Goal: Answer question/provide support: Share knowledge or assist other users

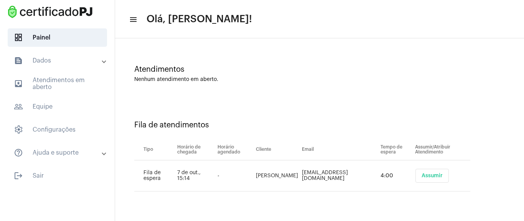
click at [427, 178] on span "Assumir" at bounding box center [431, 175] width 21 height 5
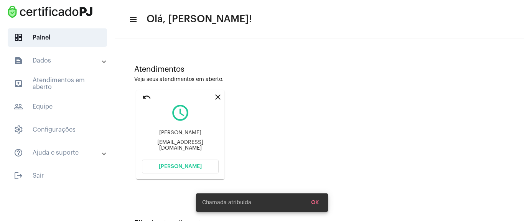
click at [186, 174] on mat-card "close undo query_builder [PERSON_NAME] [PERSON_NAME][EMAIL_ADDRESS][DOMAIN_NAME…" at bounding box center [180, 134] width 88 height 89
click at [191, 170] on button "[PERSON_NAME]" at bounding box center [180, 167] width 77 height 14
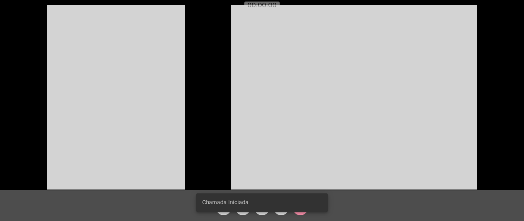
click at [165, 77] on video at bounding box center [116, 97] width 138 height 184
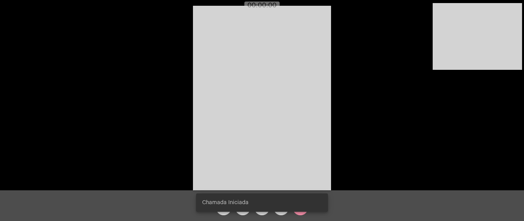
click at [477, 47] on video at bounding box center [477, 36] width 89 height 67
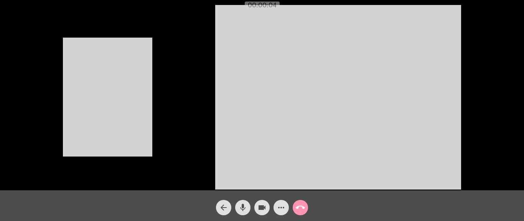
click at [259, 72] on video at bounding box center [338, 97] width 246 height 184
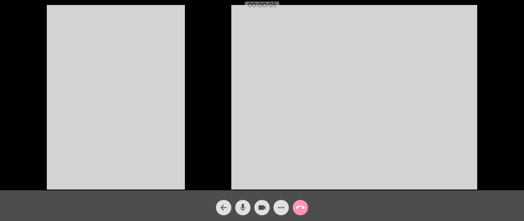
click at [176, 110] on video at bounding box center [116, 97] width 138 height 184
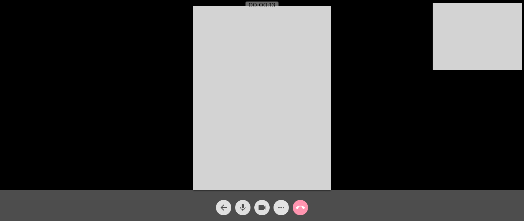
click at [280, 204] on mat-icon "more_horiz" at bounding box center [281, 207] width 9 height 9
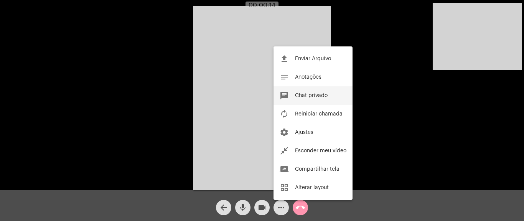
click at [291, 99] on button "chat Chat privado" at bounding box center [312, 95] width 79 height 18
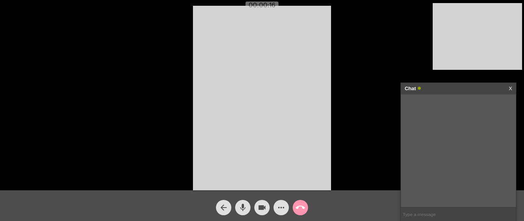
click at [442, 212] on input "text" at bounding box center [458, 213] width 115 height 13
click at [341, 44] on div "Acessando Câmera e Microfone..." at bounding box center [262, 97] width 522 height 190
click at [428, 207] on input "text" at bounding box center [458, 213] width 115 height 13
click at [298, 66] on video at bounding box center [262, 98] width 138 height 184
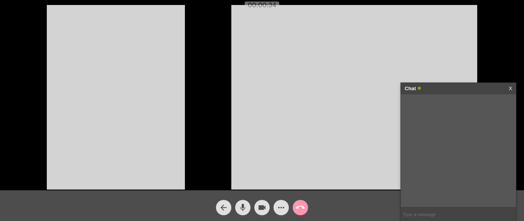
click at [96, 107] on video at bounding box center [116, 97] width 138 height 184
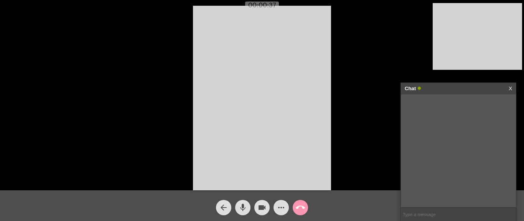
click at [433, 214] on input "text" at bounding box center [458, 213] width 115 height 13
click at [336, 82] on div "Acessando Câmera e Microfone..." at bounding box center [262, 97] width 522 height 190
click at [346, 76] on div "Acessando Câmera e Microfone..." at bounding box center [262, 97] width 522 height 190
click at [425, 214] on input "text" at bounding box center [458, 213] width 115 height 13
click at [423, 211] on input "text" at bounding box center [458, 213] width 115 height 13
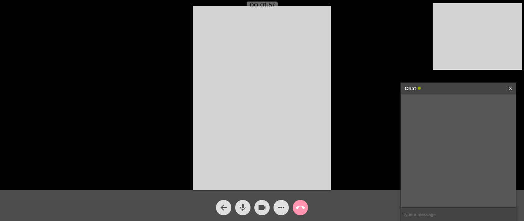
paste input "[URL][DOMAIN_NAME]"
type input "[URL][DOMAIN_NAME]"
click at [507, 217] on input "[URL][DOMAIN_NAME]" at bounding box center [458, 213] width 115 height 13
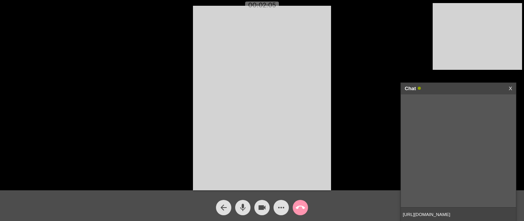
click at [505, 212] on input "[URL][DOMAIN_NAME]" at bounding box center [458, 213] width 115 height 13
click at [437, 135] on div "[URL][DOMAIN_NAME] [DATE] 15:20" at bounding box center [458, 150] width 115 height 113
click at [303, 209] on mat-icon "call_end" at bounding box center [300, 207] width 9 height 9
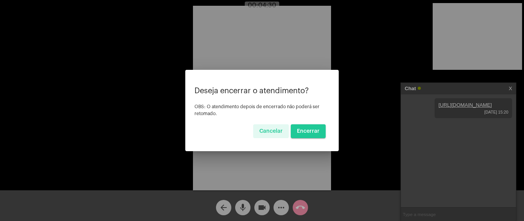
click at [313, 133] on span "Encerrar" at bounding box center [308, 130] width 23 height 5
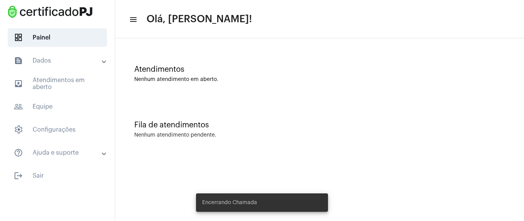
click at [247, 44] on div "Atendimentos Nenhum atendimento em aberto." at bounding box center [319, 70] width 401 height 56
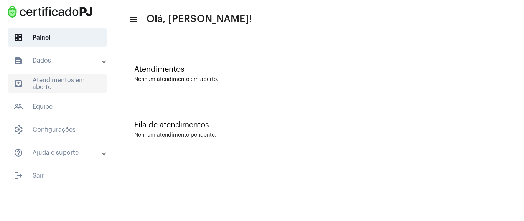
click at [74, 80] on span "outbox_outline Atendimentos em aberto" at bounding box center [57, 83] width 99 height 18
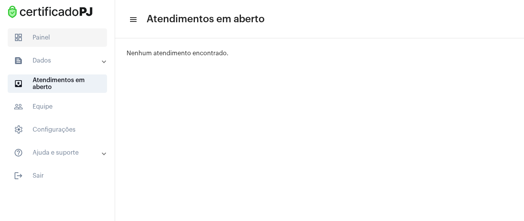
click at [54, 35] on span "dashboard Painel" at bounding box center [57, 37] width 99 height 18
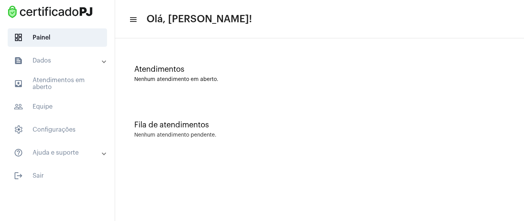
click at [59, 66] on mat-expansion-panel-header "text_snippet_outlined Dados" at bounding box center [60, 60] width 110 height 18
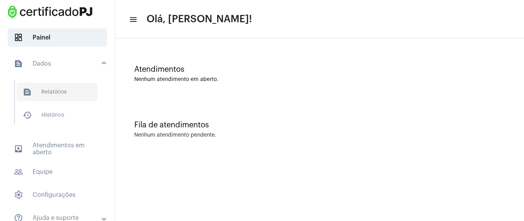
click at [66, 85] on span "text_snippet_outlined Relatórios" at bounding box center [56, 92] width 81 height 18
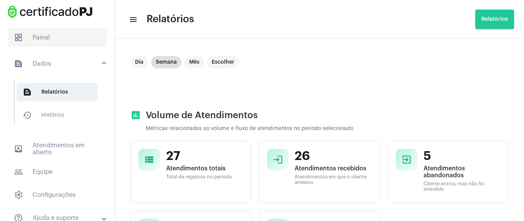
click at [46, 43] on span "dashboard Painel" at bounding box center [57, 37] width 99 height 18
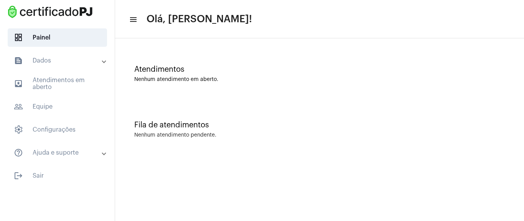
click at [82, 54] on mat-expansion-panel-header "text_snippet_outlined Dados" at bounding box center [60, 60] width 110 height 18
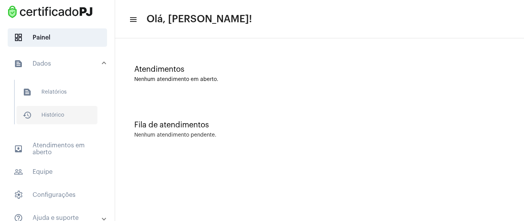
click at [65, 115] on span "history_outlined Histórico" at bounding box center [56, 115] width 81 height 18
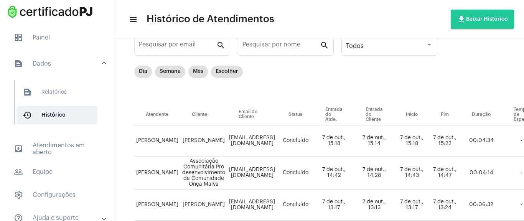
scroll to position [46, 0]
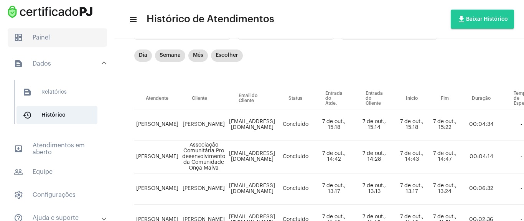
click at [67, 34] on span "dashboard Painel" at bounding box center [57, 37] width 99 height 18
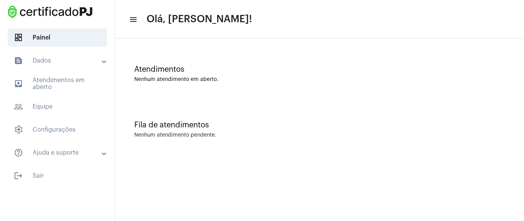
click at [23, 67] on mat-expansion-panel-header "text_snippet_outlined Dados" at bounding box center [60, 60] width 110 height 18
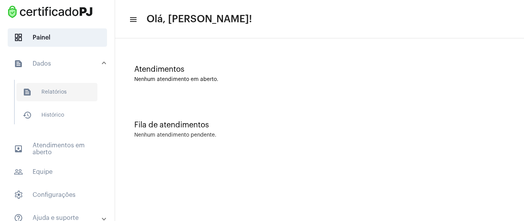
click at [51, 95] on span "text_snippet_outlined Relatórios" at bounding box center [56, 92] width 81 height 18
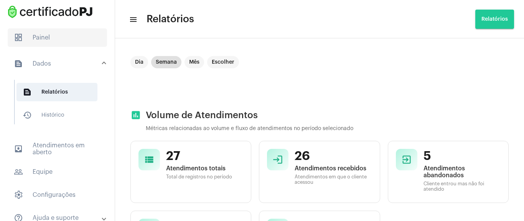
click at [68, 38] on span "dashboard Painel" at bounding box center [57, 37] width 99 height 18
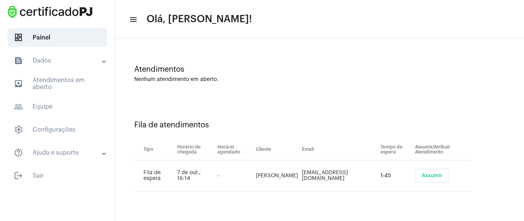
drag, startPoint x: 433, startPoint y: 176, endPoint x: 426, endPoint y: 174, distance: 7.6
click at [433, 176] on span "Assumir" at bounding box center [431, 175] width 21 height 5
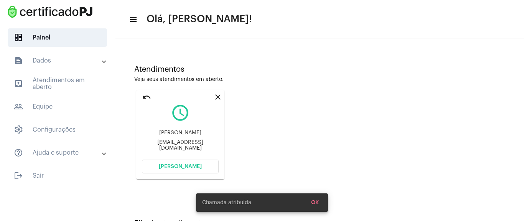
click at [193, 165] on span "[PERSON_NAME]" at bounding box center [180, 166] width 43 height 5
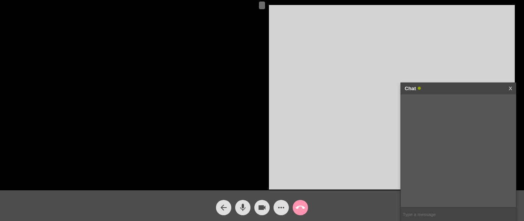
click at [191, 63] on div at bounding box center [134, 97] width 250 height 188
click at [79, 84] on div at bounding box center [134, 97] width 250 height 188
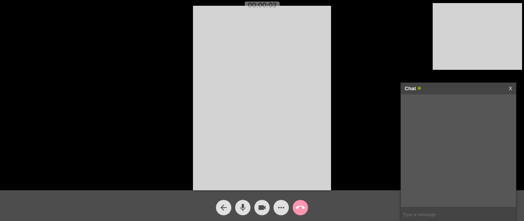
click at [334, 58] on div "Acessando Câmera e Microfone..." at bounding box center [262, 97] width 522 height 190
click at [272, 94] on video at bounding box center [262, 98] width 138 height 184
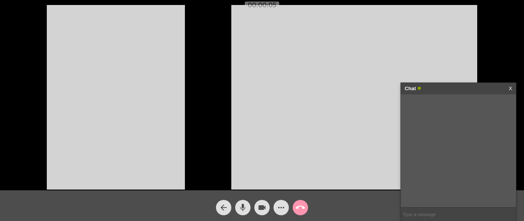
click at [140, 88] on video at bounding box center [116, 97] width 138 height 184
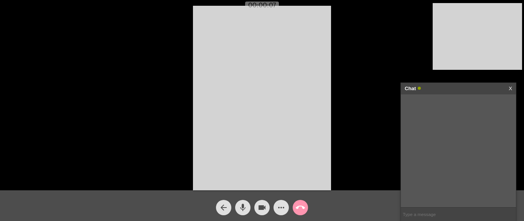
click at [351, 59] on div "Acessando Câmera e Microfone..." at bounding box center [262, 97] width 522 height 190
click at [315, 94] on video at bounding box center [262, 98] width 138 height 184
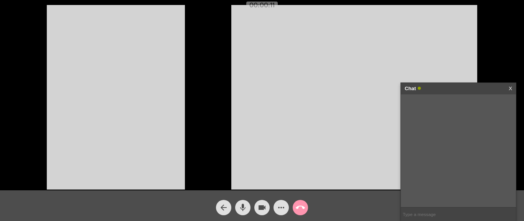
click at [137, 109] on video at bounding box center [116, 97] width 138 height 184
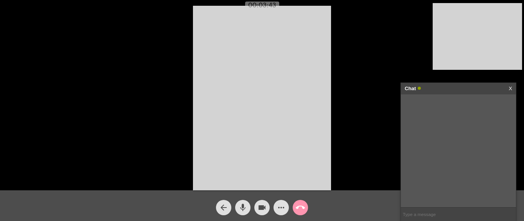
click at [304, 206] on mat-icon "call_end" at bounding box center [300, 207] width 9 height 9
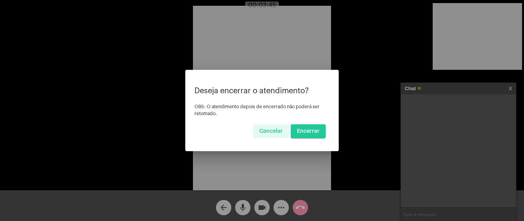
click at [312, 131] on span "Encerrar" at bounding box center [308, 130] width 23 height 5
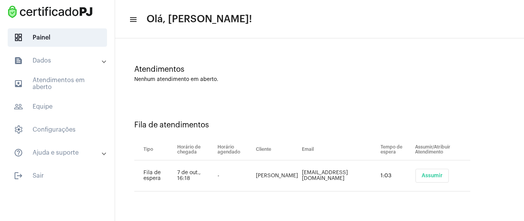
click at [435, 177] on span "Assumir" at bounding box center [431, 175] width 21 height 5
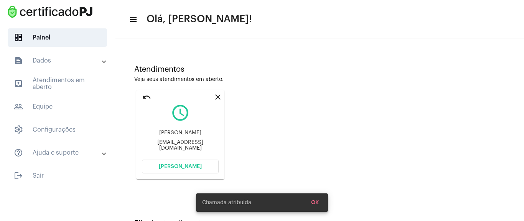
click at [186, 166] on span "[PERSON_NAME]" at bounding box center [180, 166] width 43 height 5
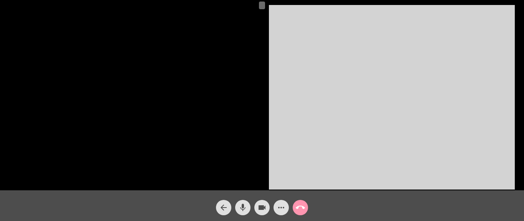
click at [191, 34] on div at bounding box center [134, 97] width 250 height 188
click at [179, 66] on div at bounding box center [134, 97] width 250 height 188
click at [252, 6] on div at bounding box center [262, 5] width 524 height 7
click at [260, 5] on span at bounding box center [262, 6] width 6 height 8
click at [165, 23] on div at bounding box center [134, 97] width 250 height 188
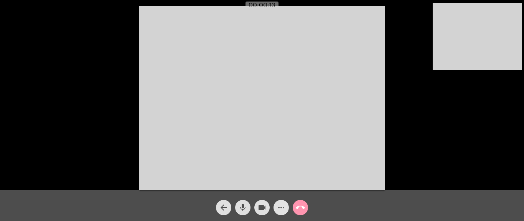
click at [281, 209] on mat-icon "more_horiz" at bounding box center [281, 207] width 9 height 9
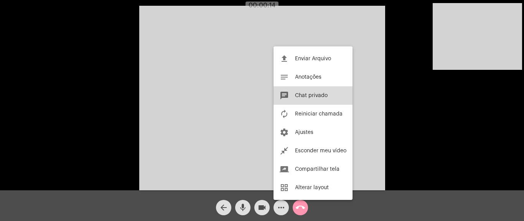
click at [322, 97] on span "Chat privado" at bounding box center [311, 95] width 33 height 5
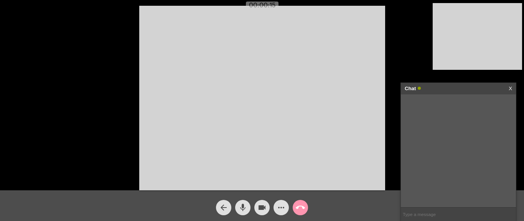
click at [415, 214] on input "text" at bounding box center [458, 213] width 115 height 13
click at [423, 212] on input "text" at bounding box center [458, 213] width 115 height 13
click at [446, 211] on input "text" at bounding box center [458, 213] width 115 height 13
paste input "[URL][DOMAIN_NAME]"
type input "[URL][DOMAIN_NAME]"
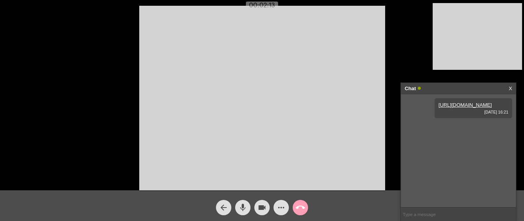
click at [304, 208] on mat-icon "call_end" at bounding box center [300, 207] width 9 height 9
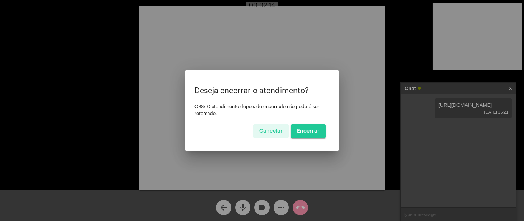
click at [320, 129] on button "Encerrar" at bounding box center [308, 131] width 35 height 14
